Goal: Task Accomplishment & Management: Use online tool/utility

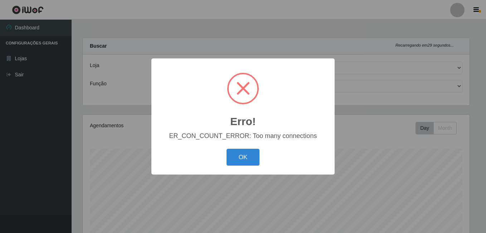
select select "230"
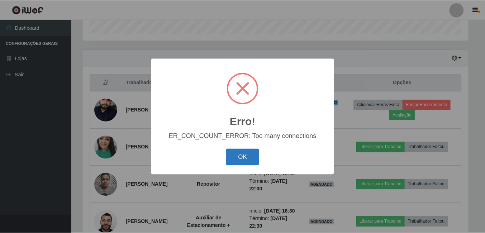
scroll to position [149, 387]
click at [244, 154] on button "OK" at bounding box center [243, 157] width 33 height 17
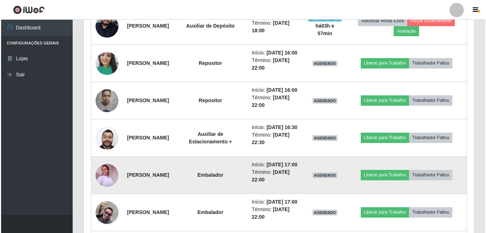
scroll to position [294, 0]
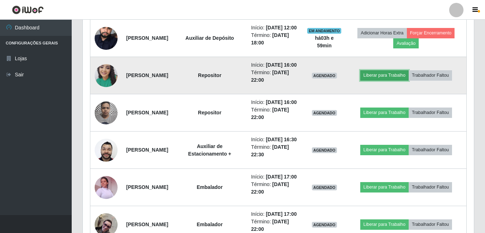
click at [382, 80] on button "Liberar para Trabalho" at bounding box center [384, 75] width 48 height 10
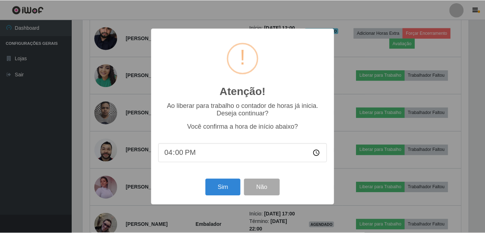
scroll to position [149, 387]
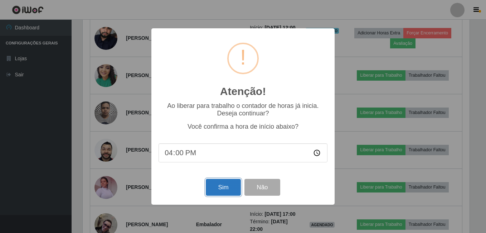
click at [230, 190] on button "Sim" at bounding box center [223, 187] width 35 height 17
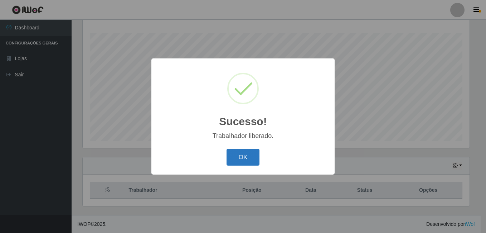
click at [242, 157] on button "OK" at bounding box center [243, 157] width 33 height 17
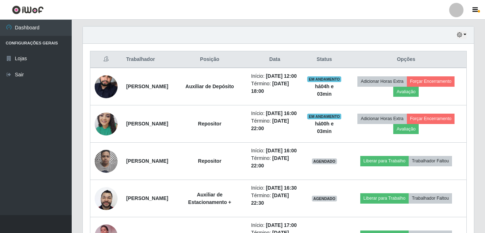
scroll to position [259, 0]
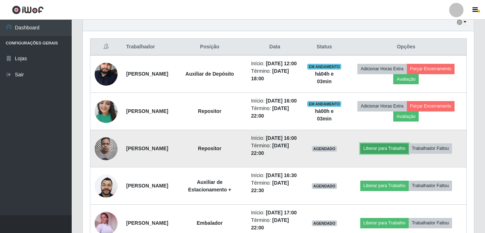
click at [396, 153] on button "Liberar para Trabalho" at bounding box center [384, 148] width 48 height 10
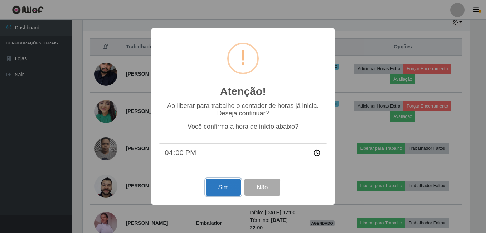
click at [229, 190] on button "Sim" at bounding box center [223, 187] width 35 height 17
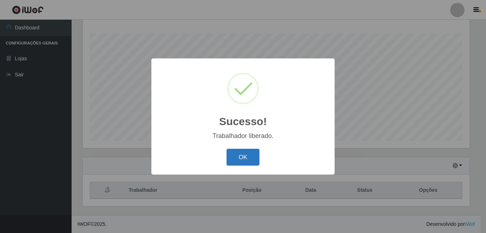
click at [251, 159] on button "OK" at bounding box center [243, 157] width 33 height 17
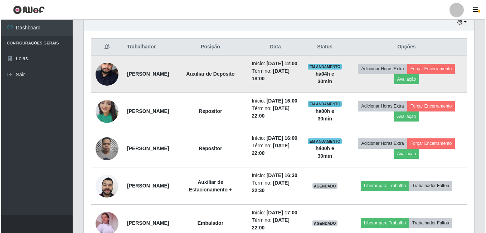
scroll to position [294, 0]
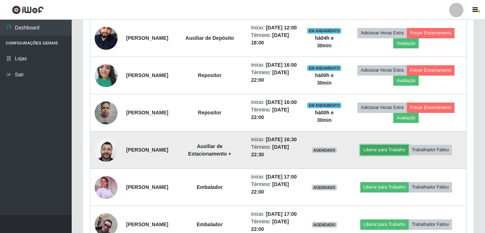
click at [385, 155] on button "Liberar para Trabalho" at bounding box center [384, 150] width 48 height 10
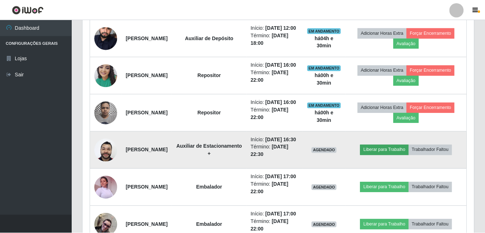
scroll to position [149, 387]
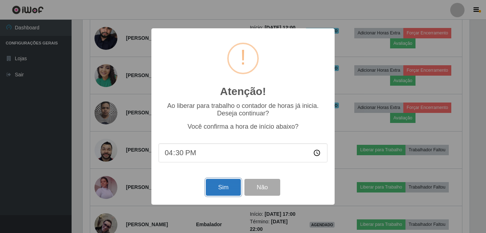
click at [222, 193] on button "Sim" at bounding box center [223, 187] width 35 height 17
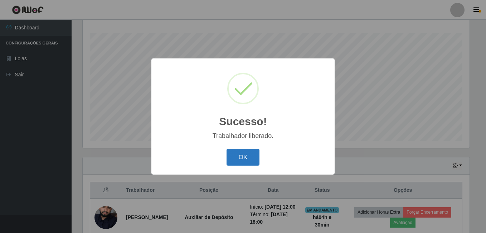
click at [244, 150] on button "OK" at bounding box center [243, 157] width 33 height 17
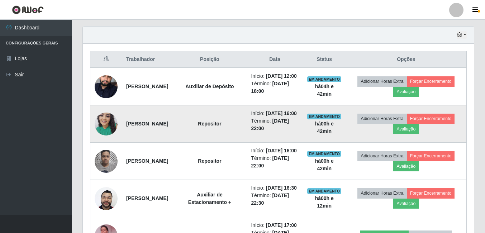
scroll to position [259, 0]
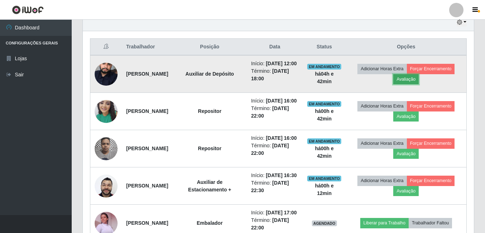
click at [418, 81] on button "Avaliação" at bounding box center [405, 79] width 25 height 10
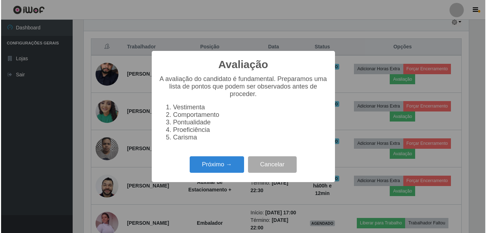
scroll to position [149, 387]
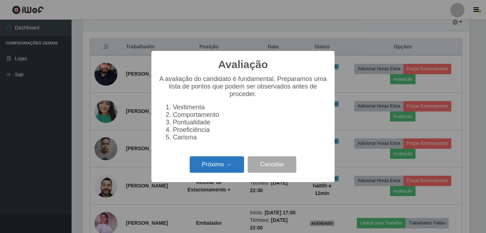
click at [235, 166] on button "Próximo →" at bounding box center [217, 164] width 54 height 17
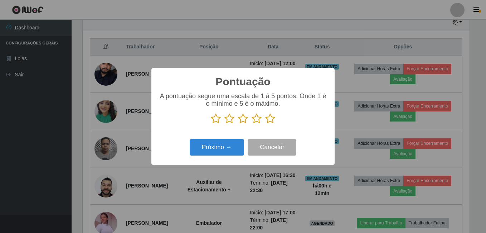
scroll to position [357956, 357718]
click at [268, 120] on icon at bounding box center [270, 118] width 10 height 11
click at [265, 124] on input "radio" at bounding box center [265, 124] width 0 height 0
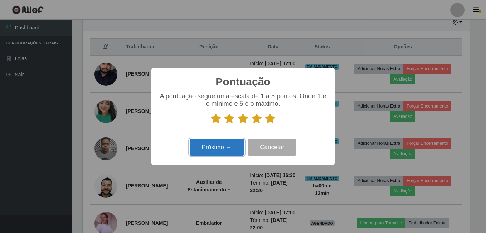
click at [229, 145] on button "Próximo →" at bounding box center [217, 147] width 54 height 17
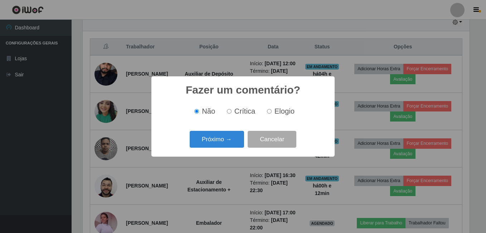
click at [229, 145] on button "Próximo →" at bounding box center [217, 139] width 54 height 17
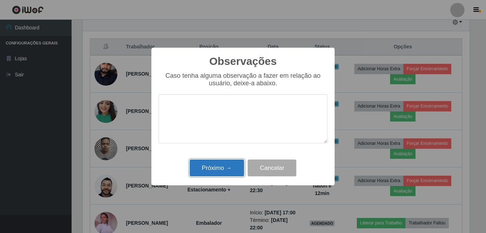
click at [221, 166] on button "Próximo →" at bounding box center [217, 167] width 54 height 17
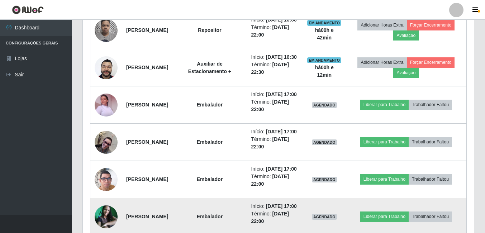
scroll to position [366, 0]
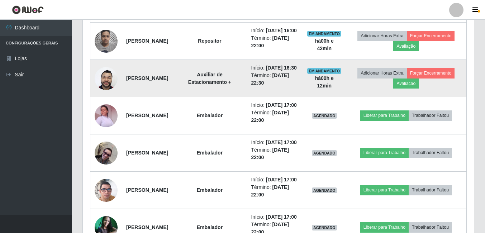
click at [101, 93] on img at bounding box center [106, 78] width 23 height 30
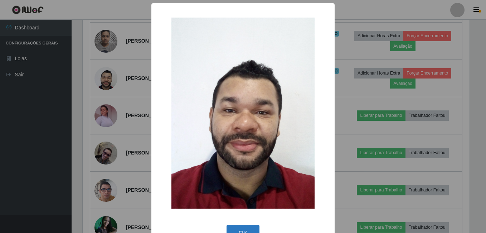
click at [237, 228] on button "OK" at bounding box center [243, 233] width 33 height 17
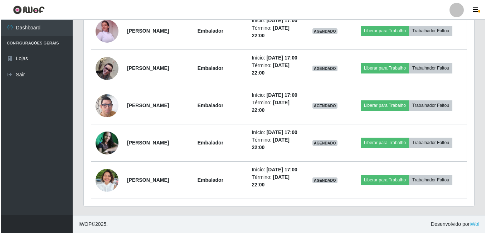
scroll to position [447, 0]
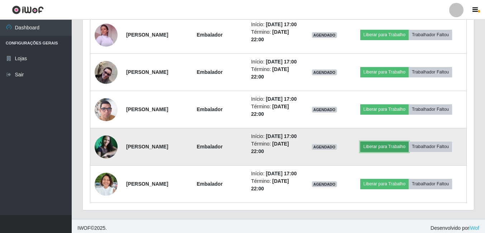
click at [390, 151] on button "Liberar para Trabalho" at bounding box center [384, 146] width 48 height 10
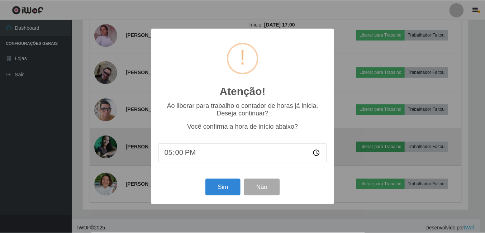
scroll to position [149, 387]
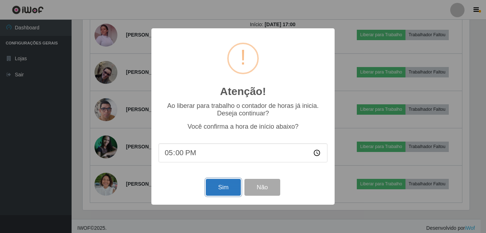
click at [220, 184] on button "Sim" at bounding box center [223, 187] width 35 height 17
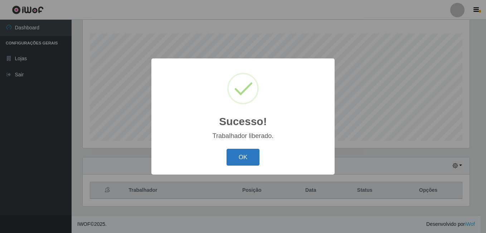
click at [230, 162] on button "OK" at bounding box center [243, 157] width 33 height 17
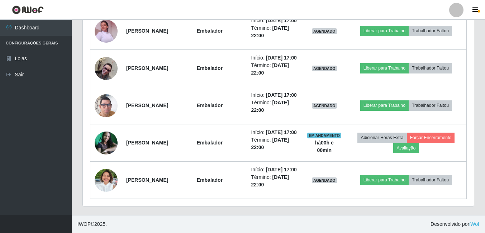
scroll to position [518, 0]
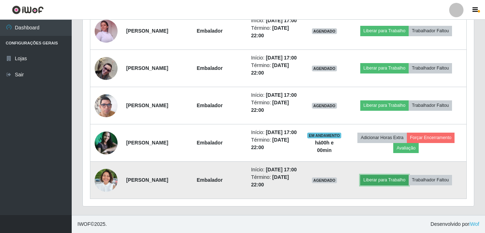
click at [382, 177] on button "Liberar para Trabalho" at bounding box center [384, 180] width 48 height 10
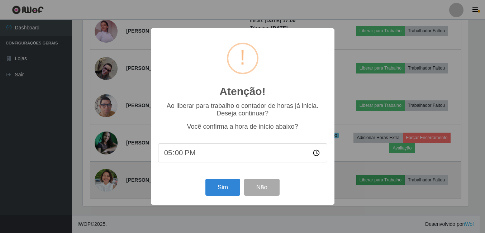
scroll to position [149, 387]
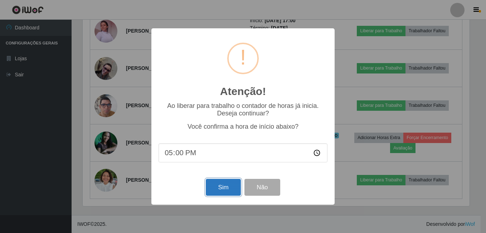
click at [223, 188] on button "Sim" at bounding box center [223, 187] width 35 height 17
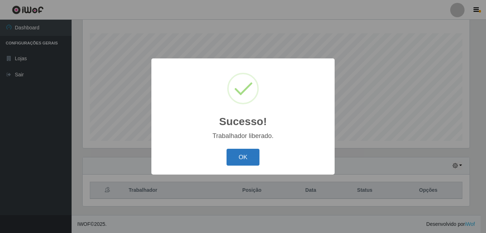
click at [239, 151] on button "OK" at bounding box center [243, 157] width 33 height 17
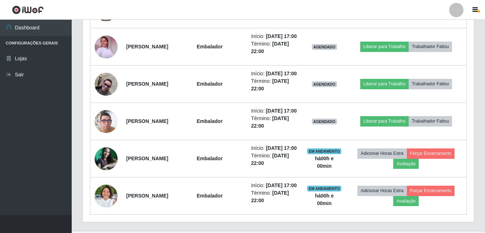
scroll to position [438, 0]
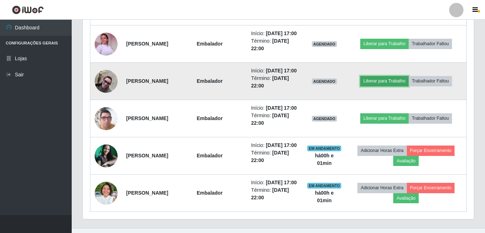
click at [391, 86] on button "Liberar para Trabalho" at bounding box center [384, 81] width 48 height 10
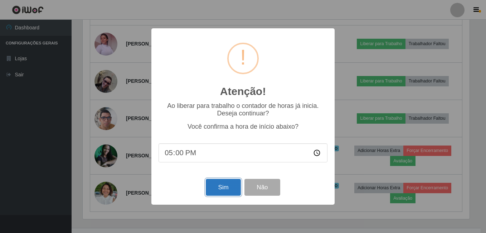
click at [221, 182] on button "Sim" at bounding box center [223, 187] width 35 height 17
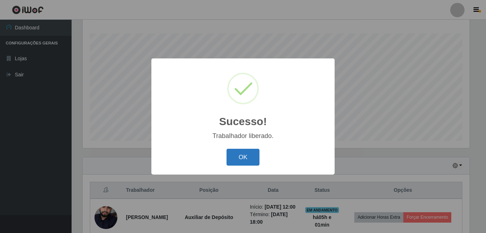
click at [240, 153] on button "OK" at bounding box center [243, 157] width 33 height 17
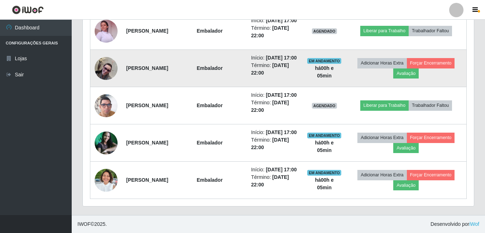
scroll to position [473, 0]
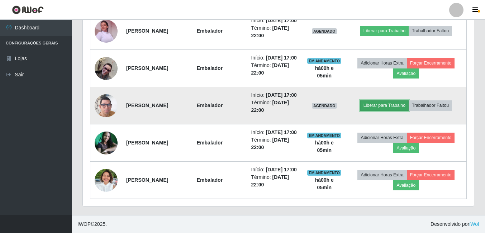
click at [387, 110] on button "Liberar para Trabalho" at bounding box center [384, 105] width 48 height 10
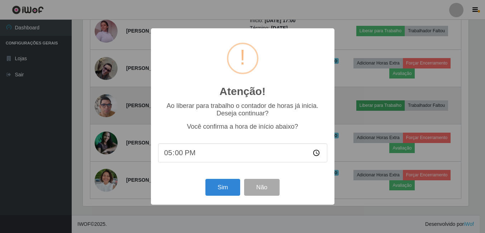
scroll to position [149, 387]
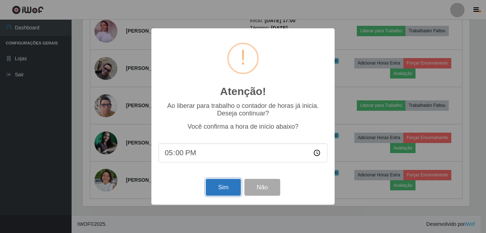
click at [223, 186] on button "Sim" at bounding box center [223, 187] width 35 height 17
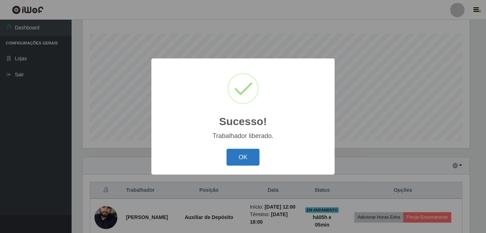
click at [244, 159] on button "OK" at bounding box center [243, 157] width 33 height 17
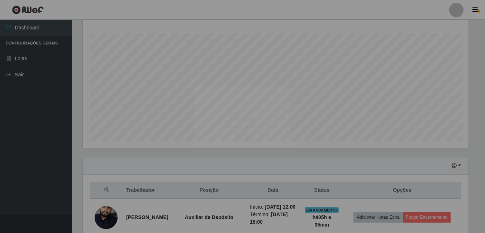
scroll to position [149, 391]
